Goal: Contribute content: Add original content to the website for others to see

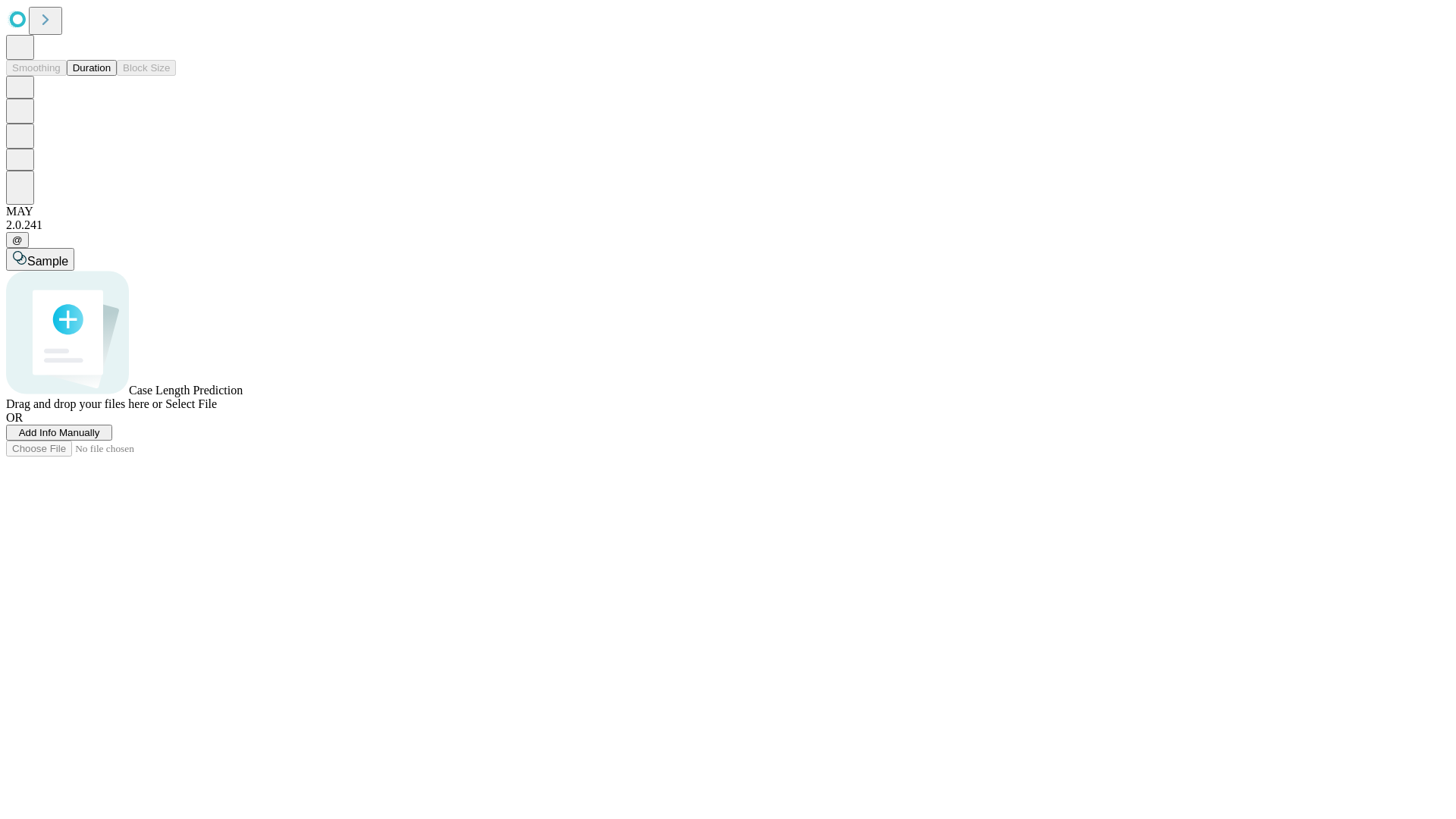
click at [110, 76] on button "Duration" at bounding box center [92, 68] width 50 height 16
click at [100, 439] on span "Add Info Manually" at bounding box center [60, 433] width 81 height 11
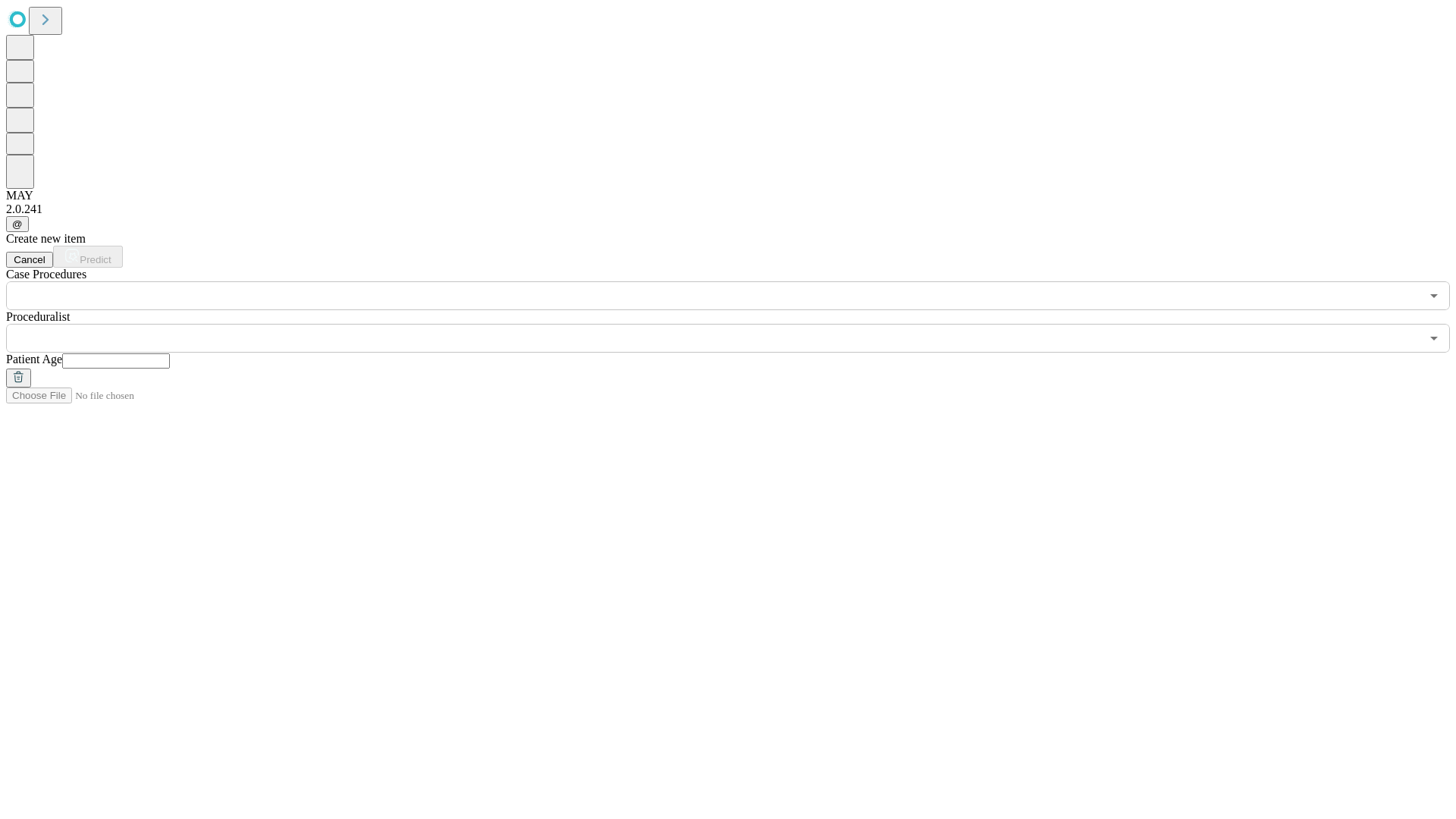
click at [170, 353] on input "text" at bounding box center [116, 360] width 108 height 15
type input "**"
click at [738, 324] on input "text" at bounding box center [713, 339] width 1414 height 29
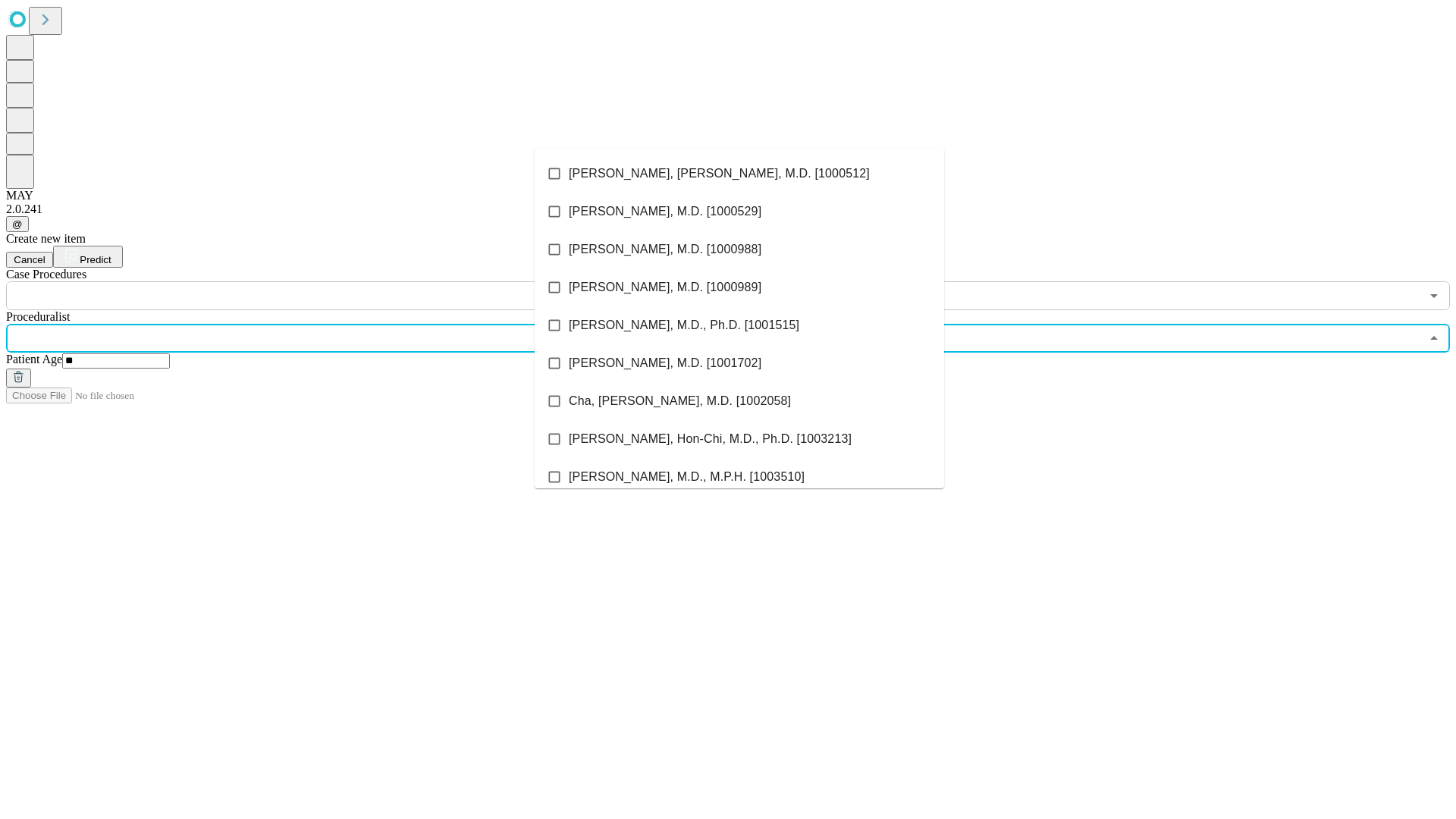
click at [739, 173] on li "[PERSON_NAME], [PERSON_NAME], M.D. [1000512]" at bounding box center [739, 173] width 409 height 38
click at [318, 281] on input "text" at bounding box center [713, 296] width 1414 height 29
